Goal: Information Seeking & Learning: Check status

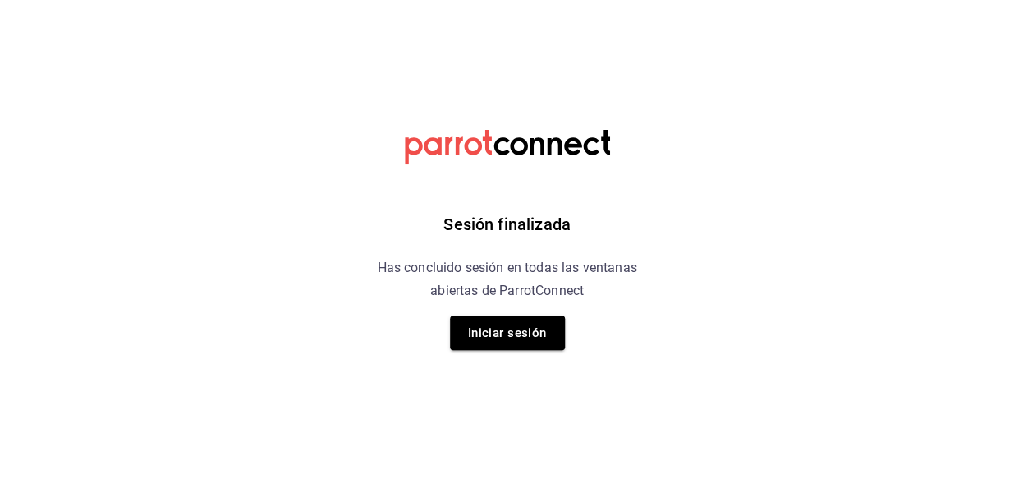
click at [486, 352] on div "Sesión finalizada Has concluido sesión en todas las ventanas abiertas de Parrot…" at bounding box center [507, 240] width 415 height 480
click at [481, 325] on button "Iniciar sesión" at bounding box center [507, 332] width 115 height 34
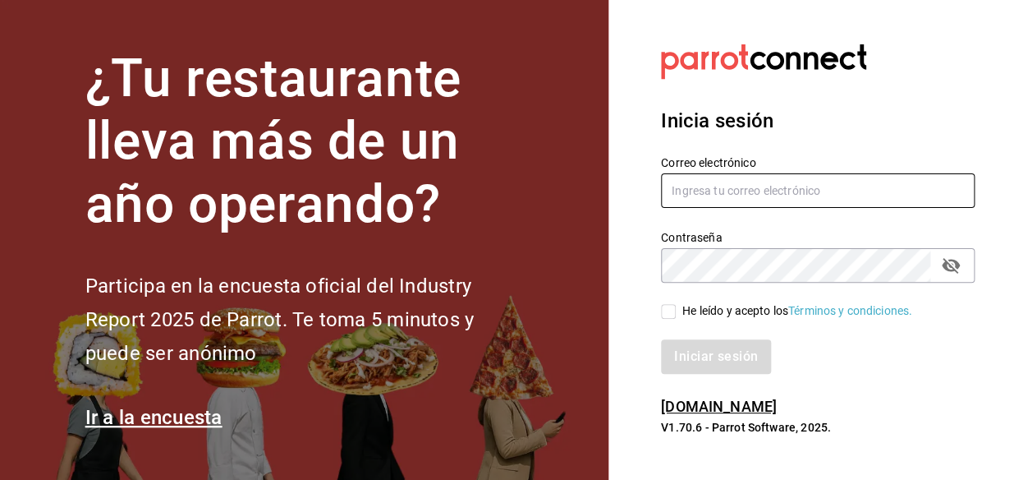
type input "mochomos.metepec@grupocosteno.com"
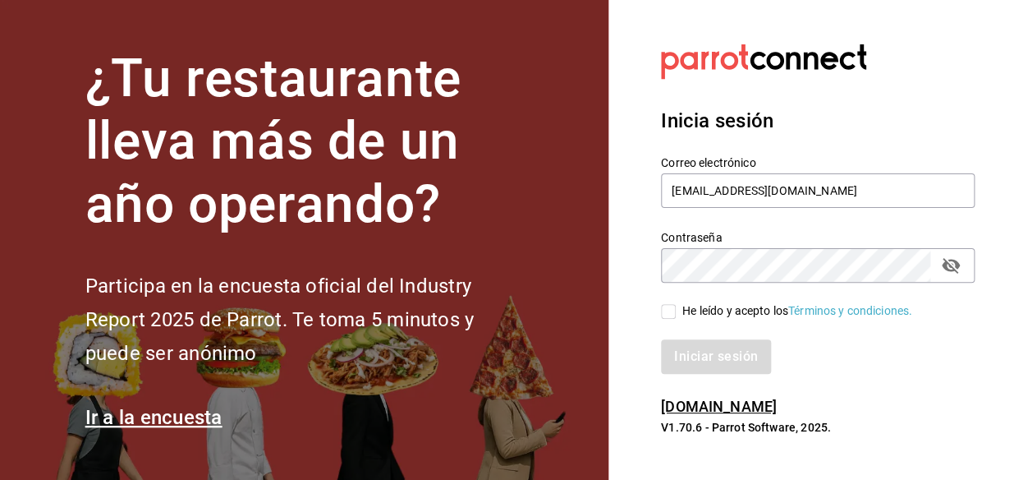
click at [674, 300] on div "He leído y acepto los Términos y condiciones." at bounding box center [808, 302] width 333 height 38
click at [674, 305] on input "He leído y acepto los Términos y condiciones." at bounding box center [668, 311] width 15 height 15
checkbox input "true"
click at [674, 350] on button "Iniciar sesión" at bounding box center [717, 356] width 112 height 34
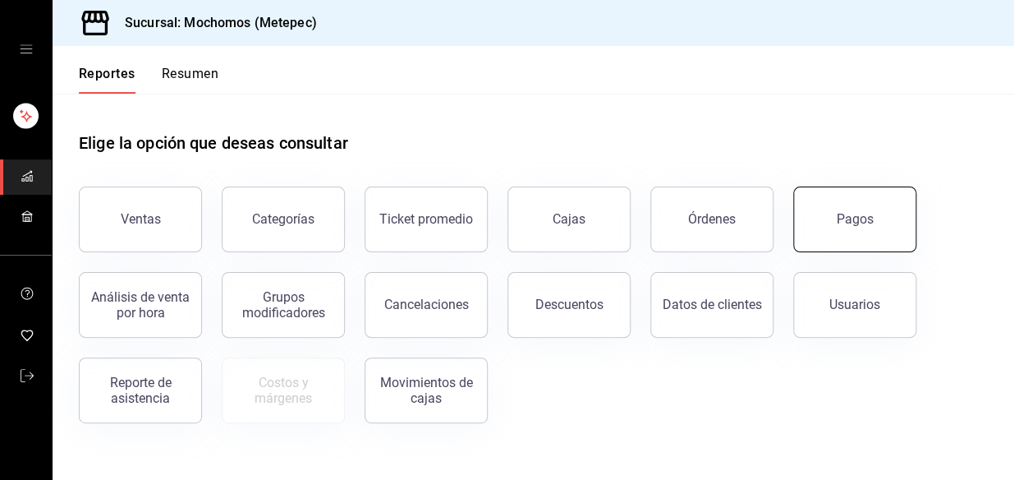
click at [849, 217] on div "Pagos" at bounding box center [855, 219] width 37 height 16
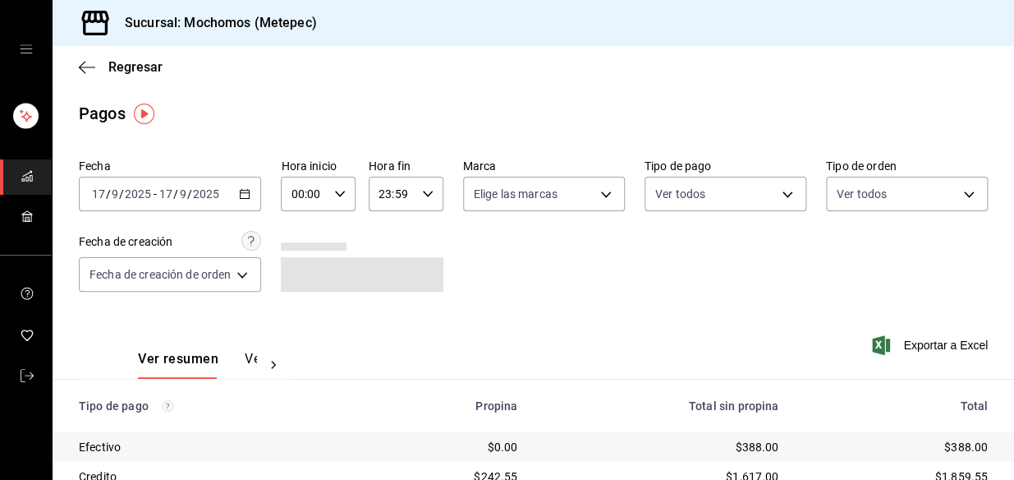
click at [248, 193] on icon "button" at bounding box center [244, 193] width 11 height 11
click at [251, 191] on icon "button" at bounding box center [244, 193] width 11 height 11
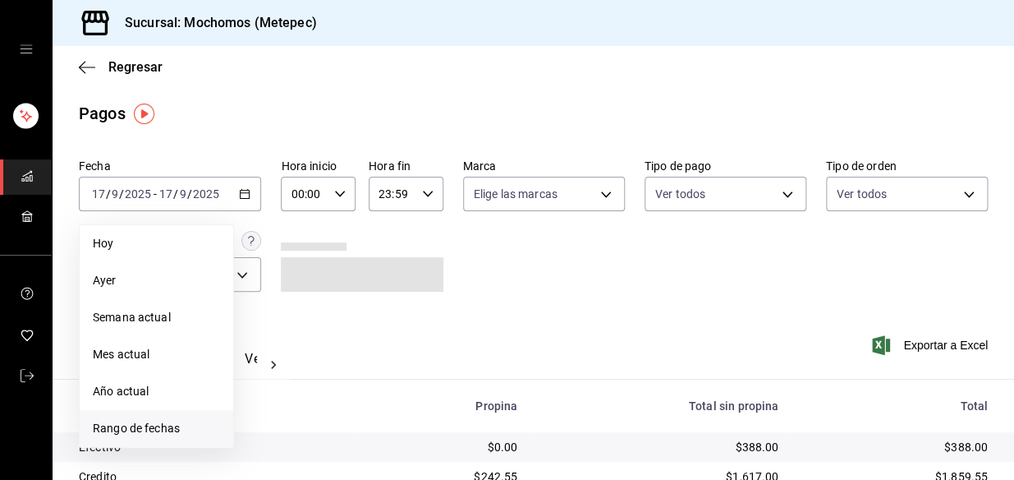
click at [127, 424] on span "Rango de fechas" at bounding box center [156, 428] width 127 height 17
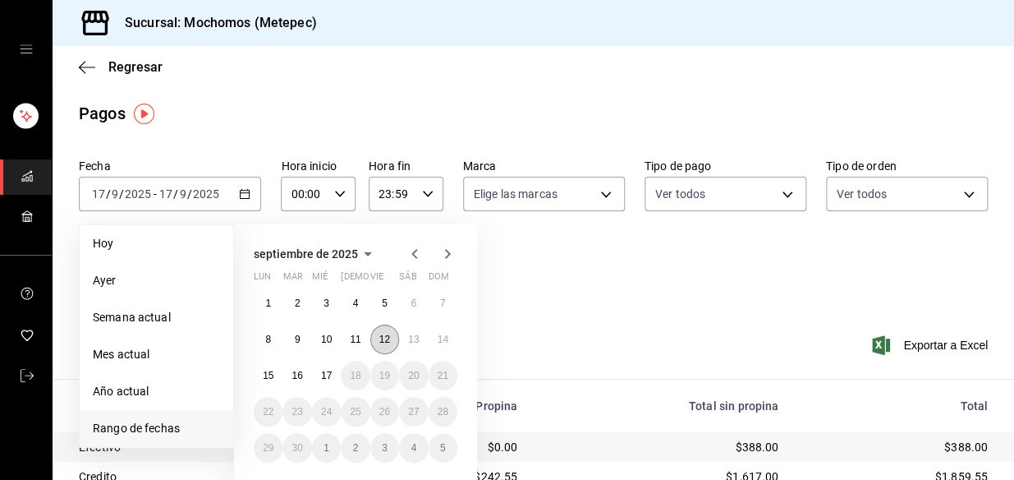
click at [385, 339] on abbr "12" at bounding box center [384, 338] width 11 height 11
click at [414, 340] on abbr "13" at bounding box center [413, 338] width 11 height 11
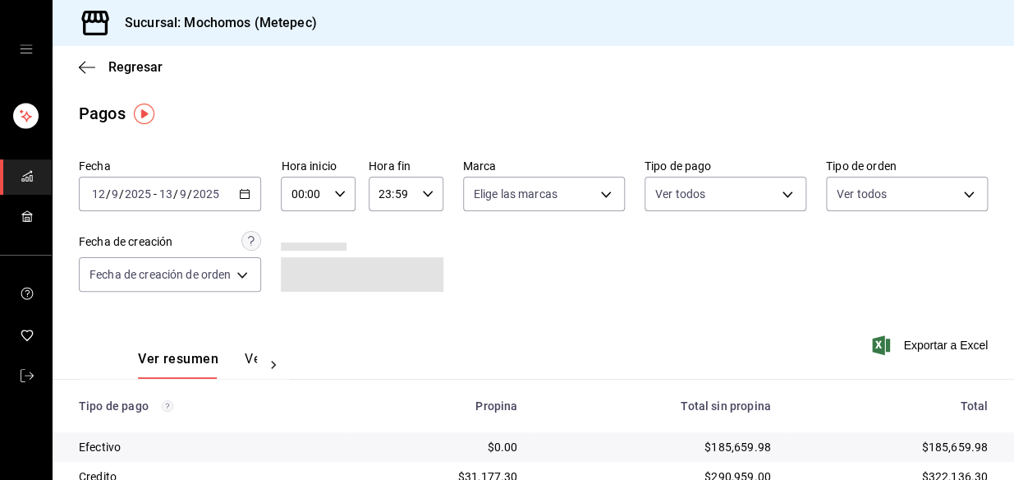
click at [334, 188] on icon "button" at bounding box center [339, 193] width 11 height 11
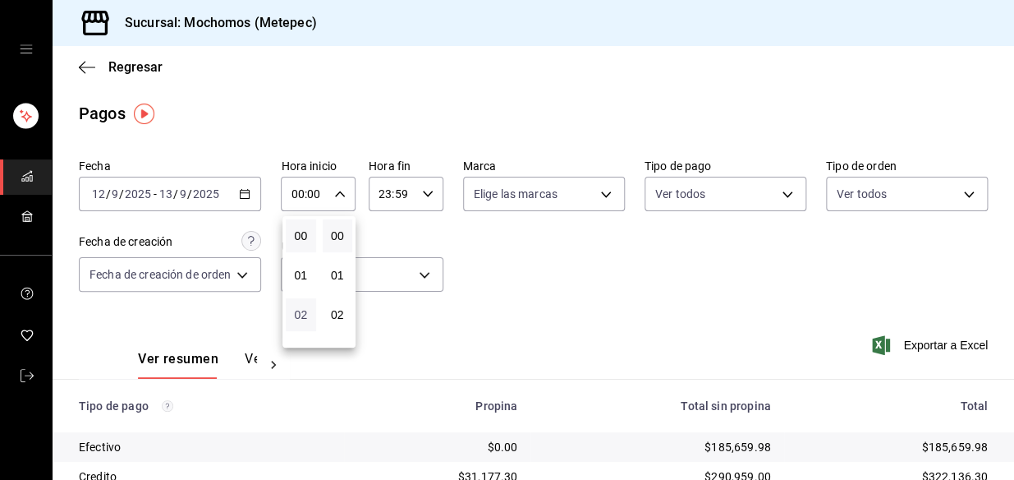
click at [306, 316] on span "02" at bounding box center [301, 314] width 11 height 13
click at [299, 279] on span "03" at bounding box center [301, 280] width 11 height 13
type input "03:00"
click at [424, 194] on div at bounding box center [507, 240] width 1014 height 480
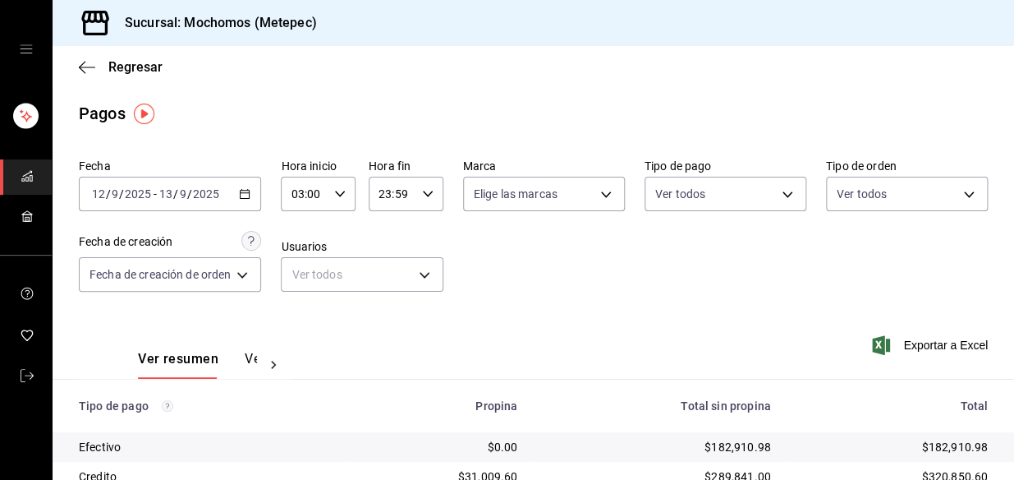
click at [425, 194] on \(Stroke\) "button" at bounding box center [428, 194] width 10 height 6
click at [386, 277] on span "03" at bounding box center [387, 280] width 11 height 13
type input "03:59"
click at [195, 108] on div at bounding box center [507, 240] width 1014 height 480
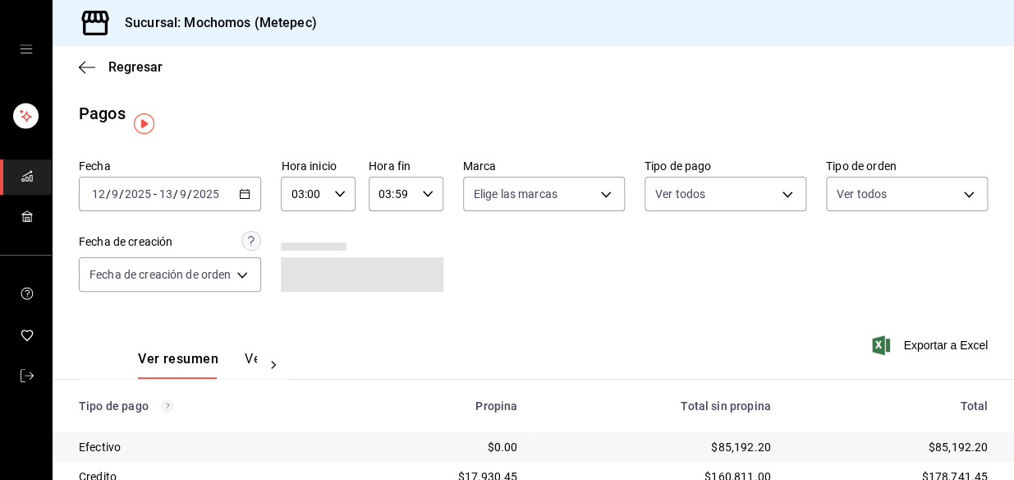
scroll to position [275, 0]
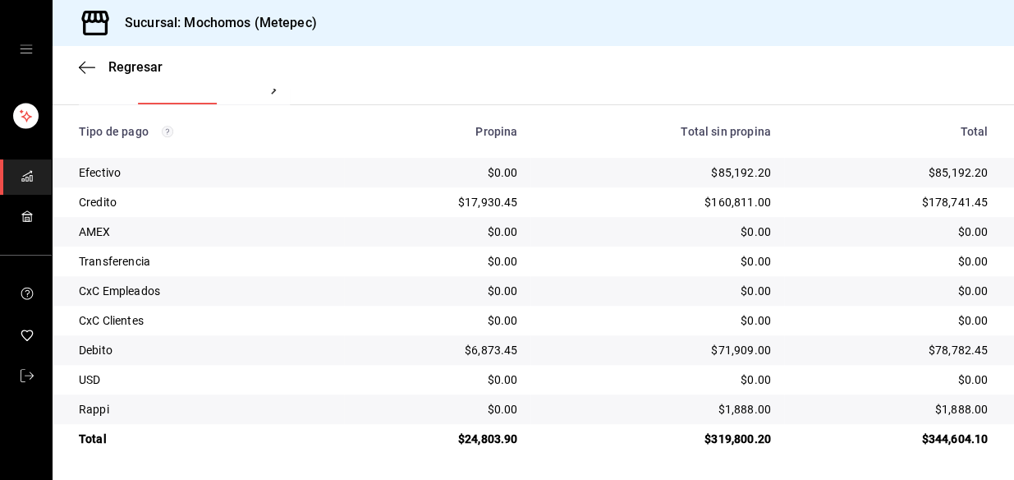
click at [236, 385] on div "USD" at bounding box center [205, 379] width 252 height 16
drag, startPoint x: 911, startPoint y: 196, endPoint x: 927, endPoint y: 203, distance: 16.9
click at [927, 203] on div "$178,741.45" at bounding box center [893, 202] width 191 height 16
click at [949, 209] on div "$178,741.45" at bounding box center [893, 202] width 191 height 16
drag, startPoint x: 973, startPoint y: 205, endPoint x: 912, endPoint y: 200, distance: 61.7
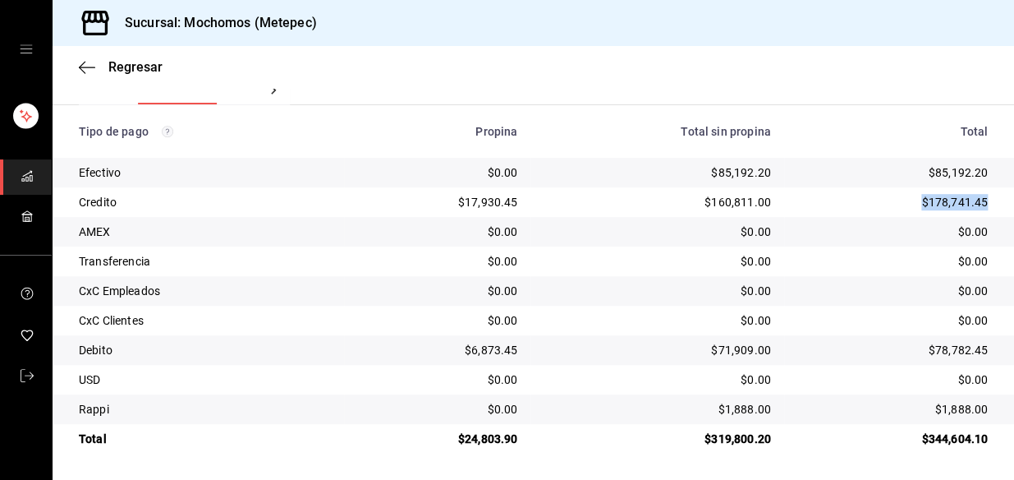
click at [912, 200] on div "$178,741.45" at bounding box center [893, 202] width 191 height 16
copy div "$178,741.45"
drag, startPoint x: 920, startPoint y: 346, endPoint x: 987, endPoint y: 344, distance: 67.4
click at [987, 344] on td "$78,782.45" at bounding box center [899, 350] width 230 height 30
copy div "$78,782.45"
